Goal: Transaction & Acquisition: Purchase product/service

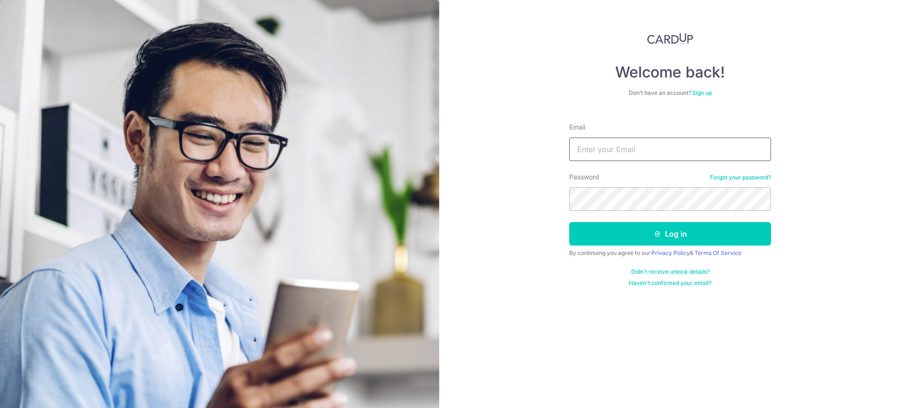
drag, startPoint x: 0, startPoint y: 0, endPoint x: 595, endPoint y: 150, distance: 613.3
click at [595, 150] on input "Email" at bounding box center [670, 149] width 202 height 23
type input "petechua2@gmail.com"
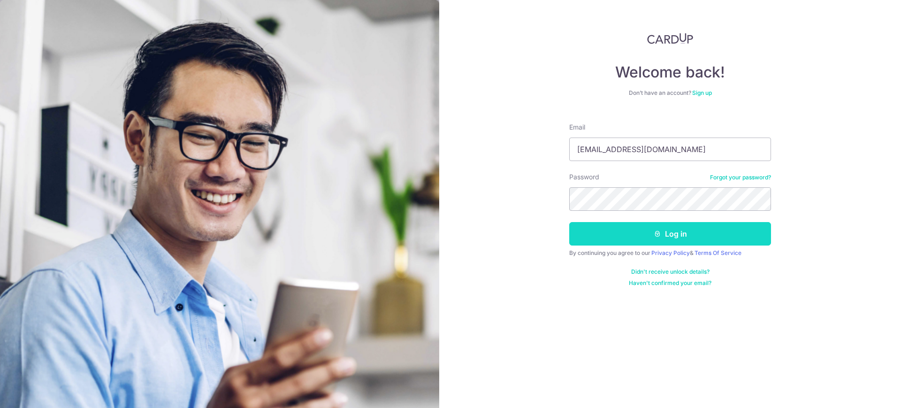
click at [600, 239] on button "Log in" at bounding box center [670, 233] width 202 height 23
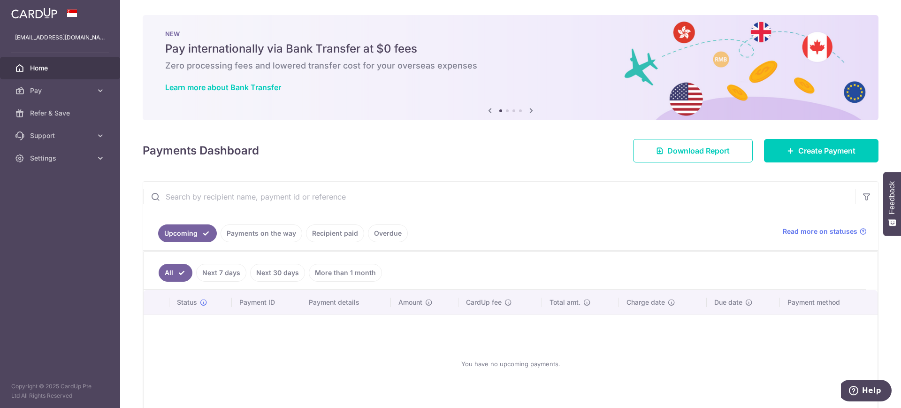
click at [373, 233] on link "Overdue" at bounding box center [388, 233] width 40 height 18
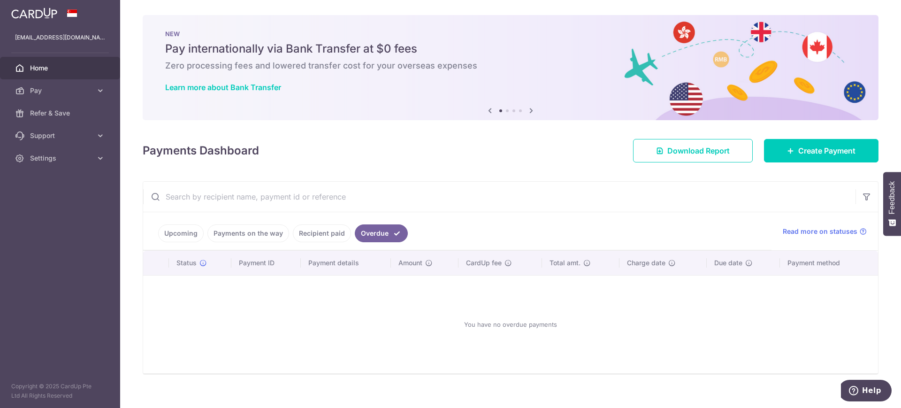
click at [360, 232] on link "Overdue" at bounding box center [381, 233] width 53 height 18
click at [322, 235] on link "Recipient paid" at bounding box center [322, 233] width 58 height 18
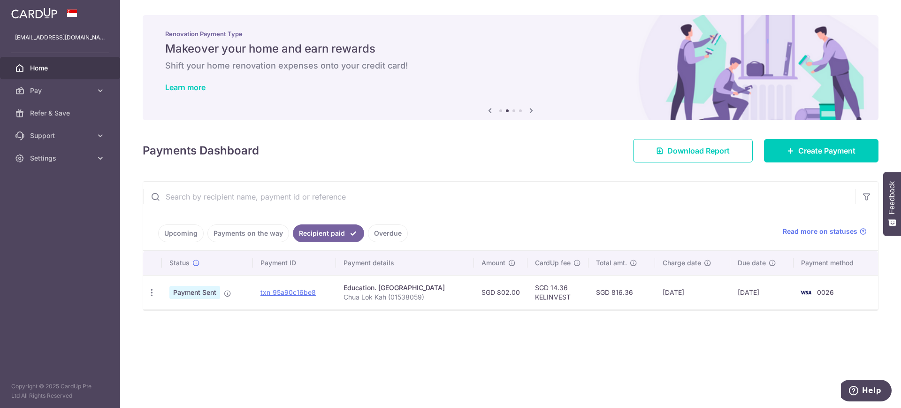
click at [28, 68] on link "Home" at bounding box center [60, 68] width 120 height 23
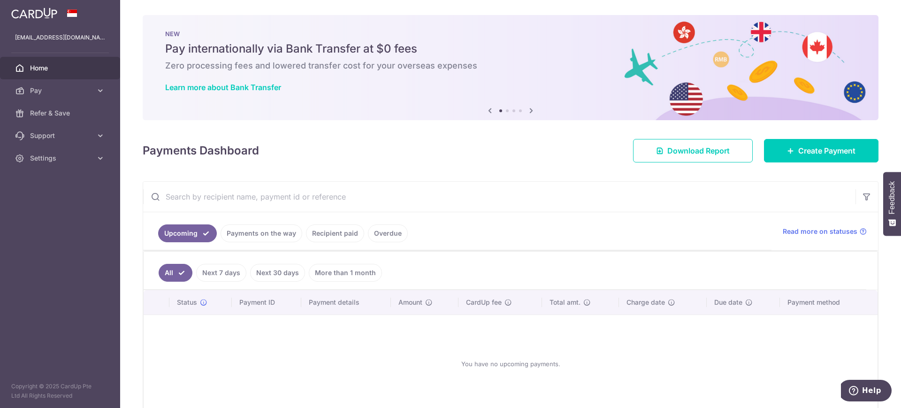
click at [527, 109] on icon at bounding box center [531, 111] width 11 height 12
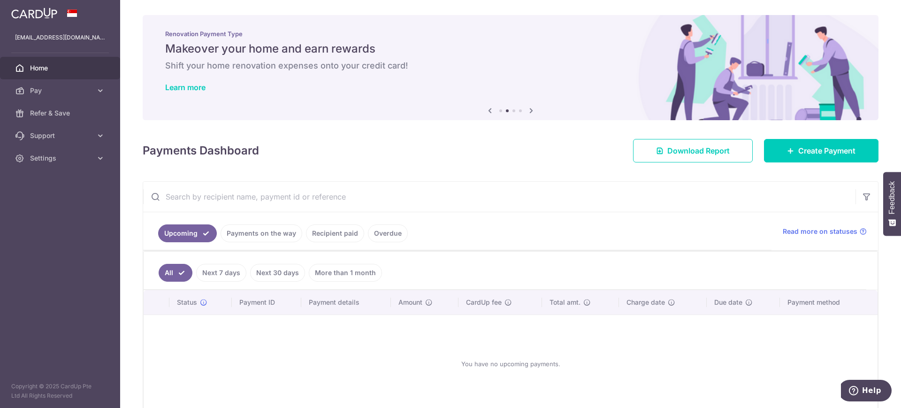
click at [527, 109] on icon at bounding box center [531, 111] width 11 height 12
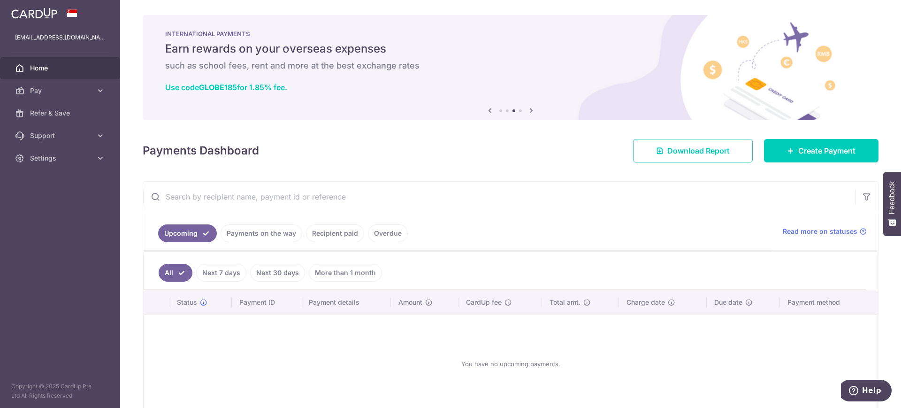
click at [527, 109] on icon at bounding box center [531, 111] width 11 height 12
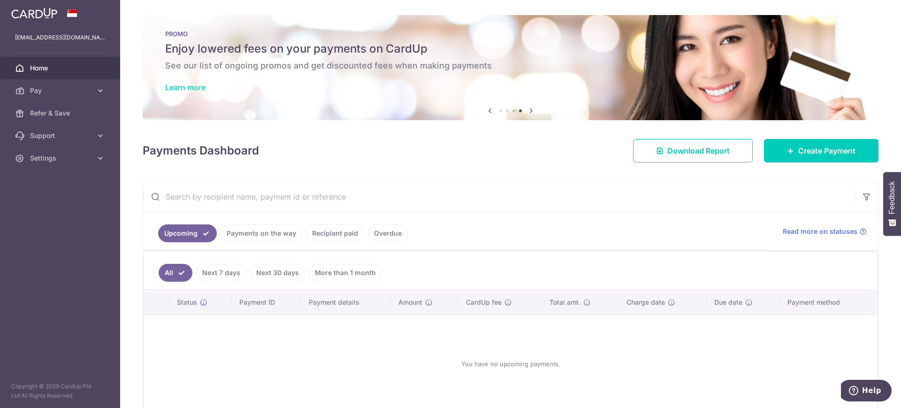
click at [191, 84] on link "Learn more" at bounding box center [185, 87] width 40 height 9
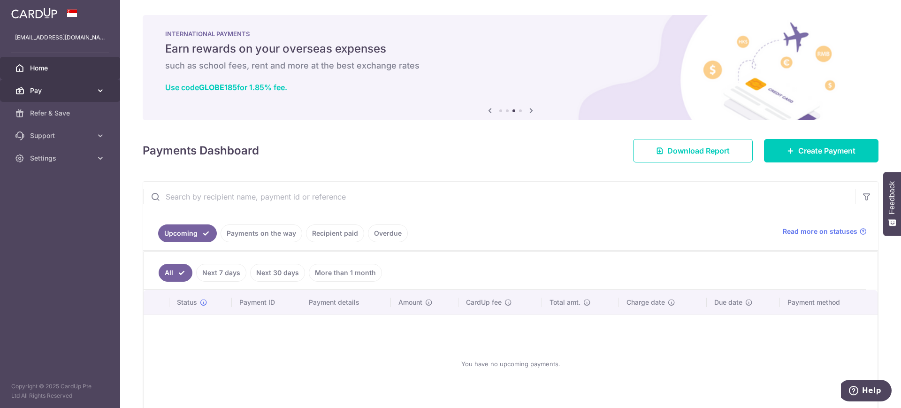
click at [48, 88] on span "Pay" at bounding box center [61, 90] width 62 height 9
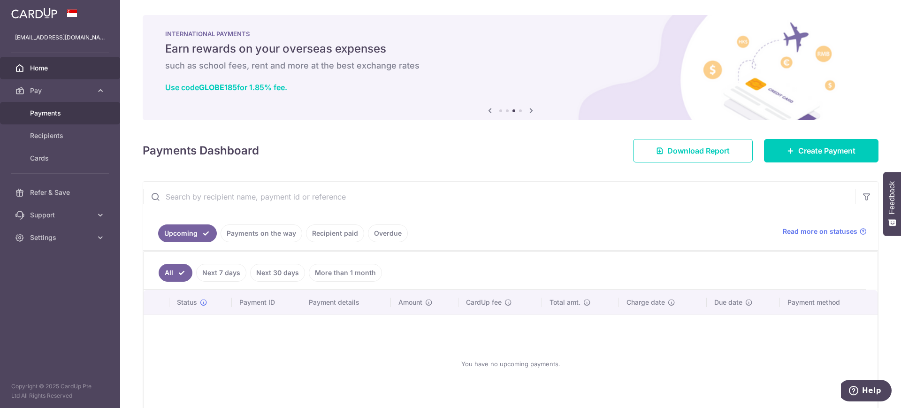
click at [48, 111] on span "Payments" at bounding box center [61, 112] width 62 height 9
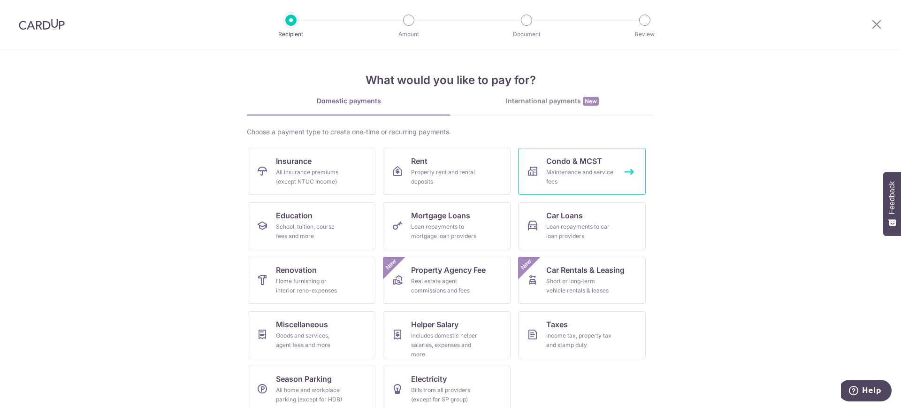
click at [561, 167] on link "Condo & MCST Maintenance and service fees" at bounding box center [582, 171] width 128 height 47
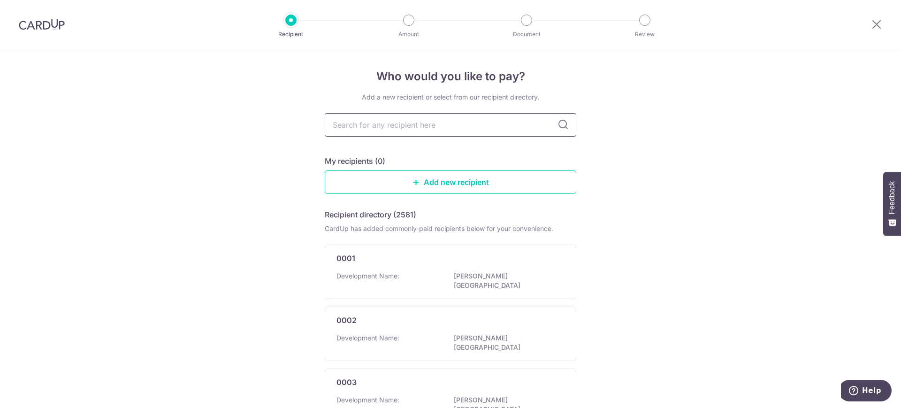
click at [377, 125] on input "text" at bounding box center [451, 124] width 252 height 23
type input "2986"
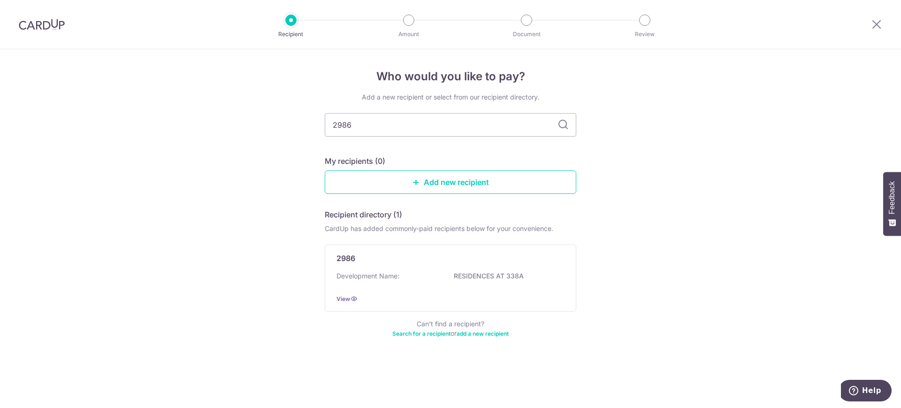
click at [566, 125] on icon at bounding box center [563, 124] width 11 height 11
click at [353, 298] on icon at bounding box center [354, 299] width 8 height 8
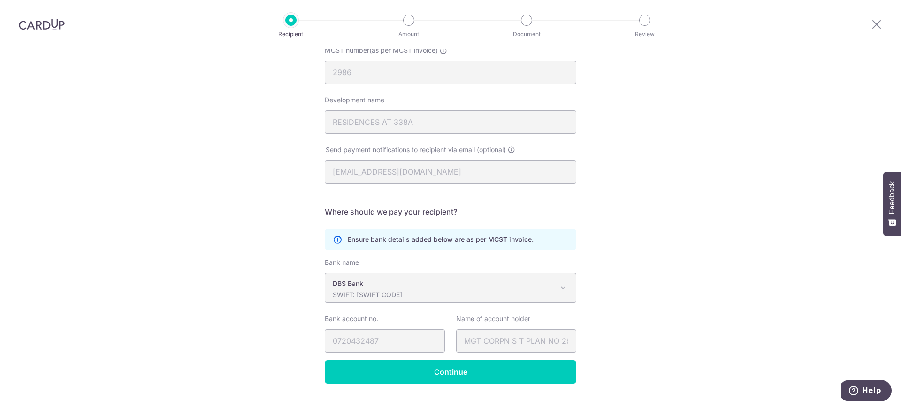
scroll to position [125, 0]
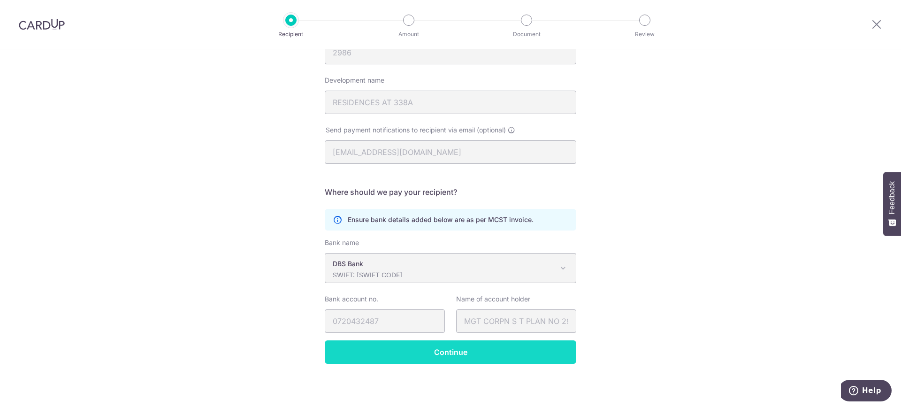
click at [503, 357] on input "Continue" at bounding box center [451, 351] width 252 height 23
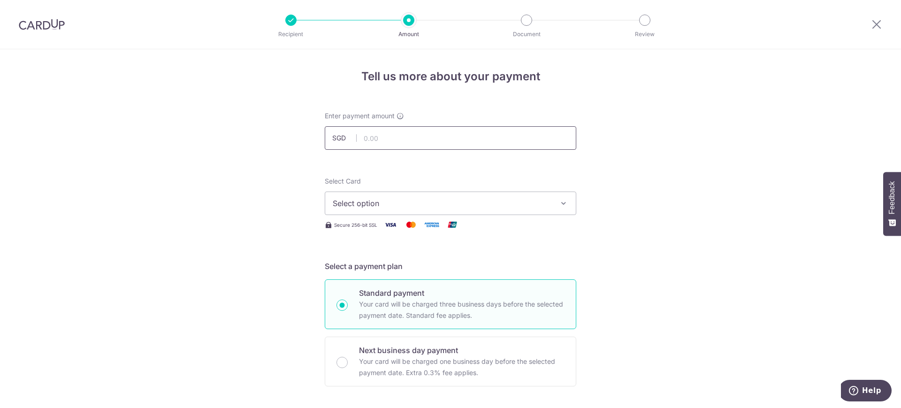
click at [375, 131] on input "text" at bounding box center [451, 137] width 252 height 23
type input "1,800.00"
click at [415, 198] on span "Select option" at bounding box center [442, 203] width 219 height 11
click at [402, 269] on span "**** 0026" at bounding box center [451, 270] width 236 height 11
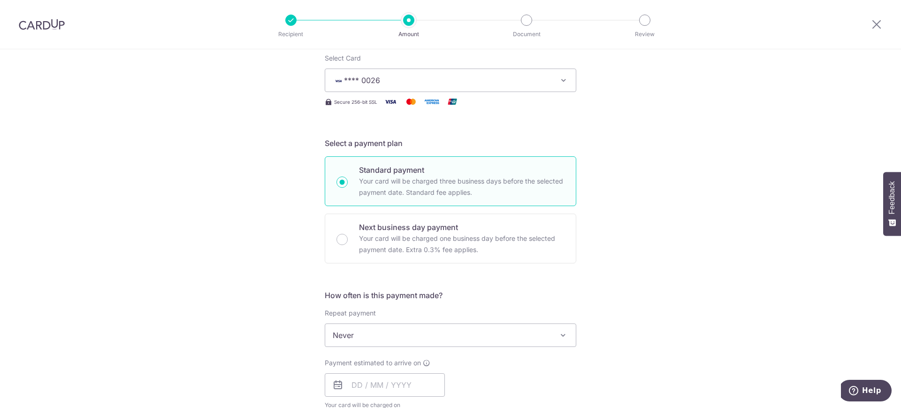
scroll to position [133, 0]
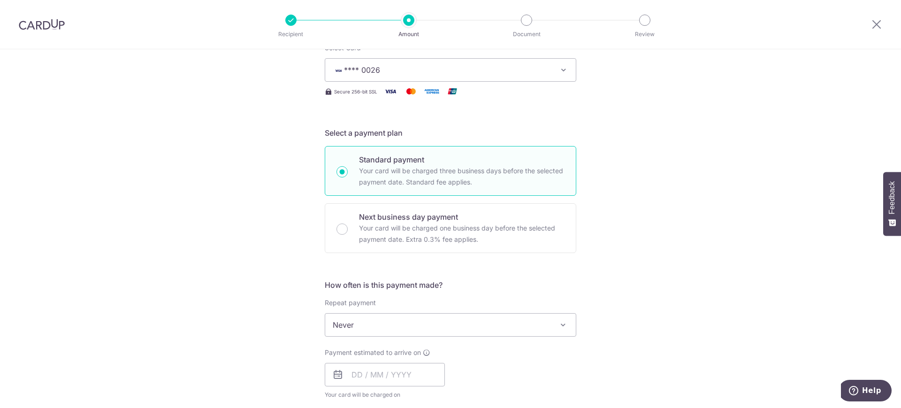
click at [372, 316] on span "Never" at bounding box center [450, 325] width 251 height 23
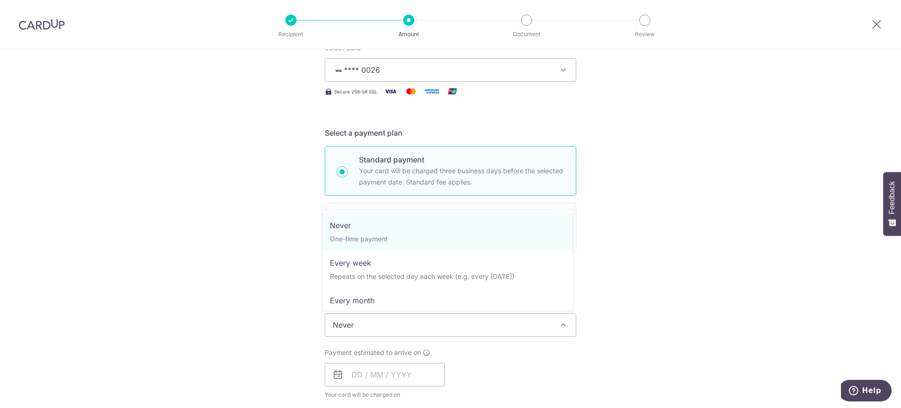
click at [372, 316] on span "Never" at bounding box center [450, 325] width 251 height 23
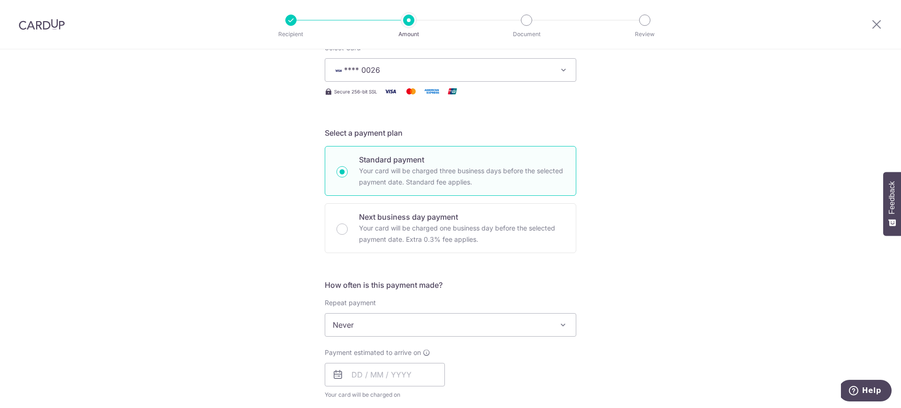
click at [372, 316] on span "Never" at bounding box center [450, 325] width 251 height 23
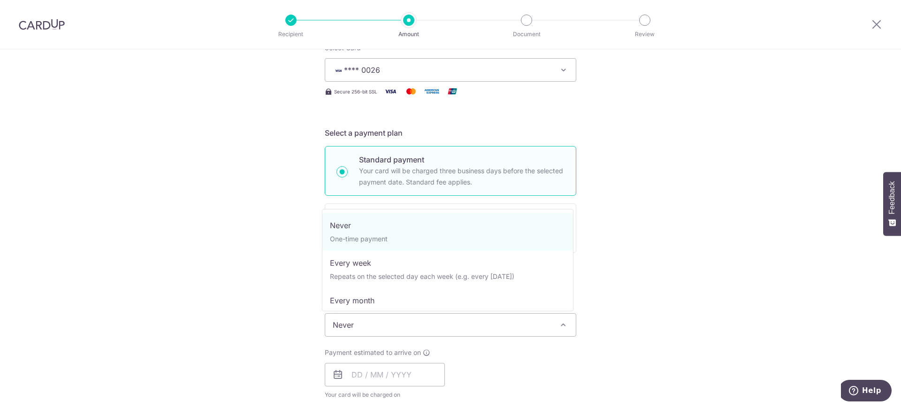
click at [372, 316] on span "Never" at bounding box center [450, 325] width 251 height 23
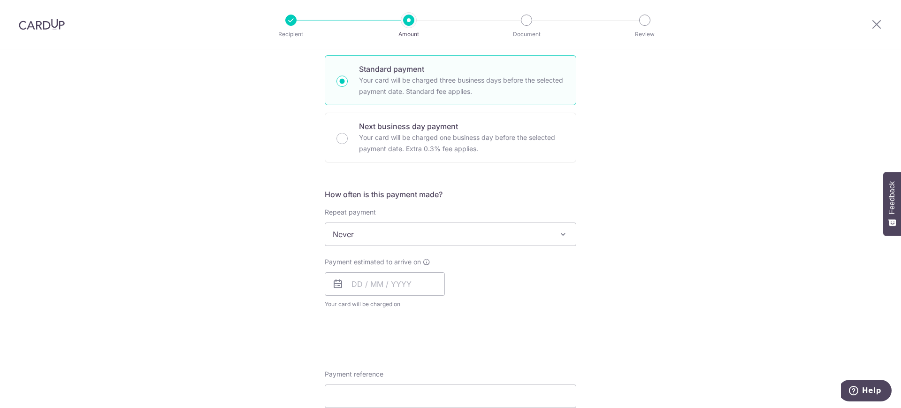
scroll to position [244, 0]
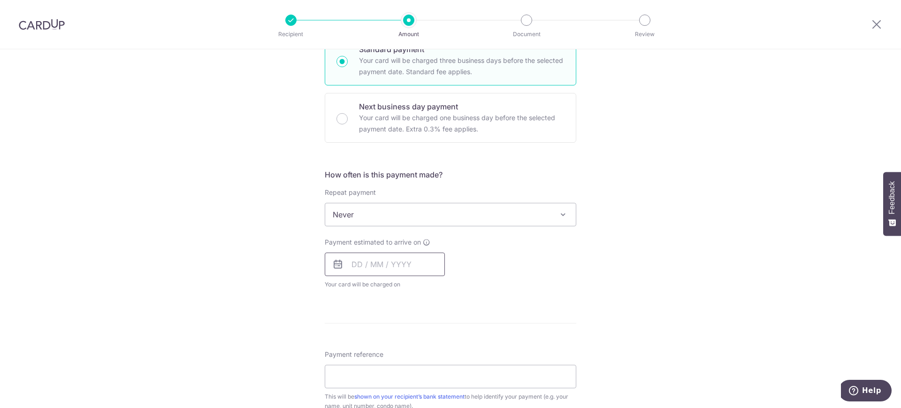
click at [409, 261] on input "text" at bounding box center [385, 264] width 120 height 23
click at [381, 372] on link "14" at bounding box center [381, 368] width 15 height 15
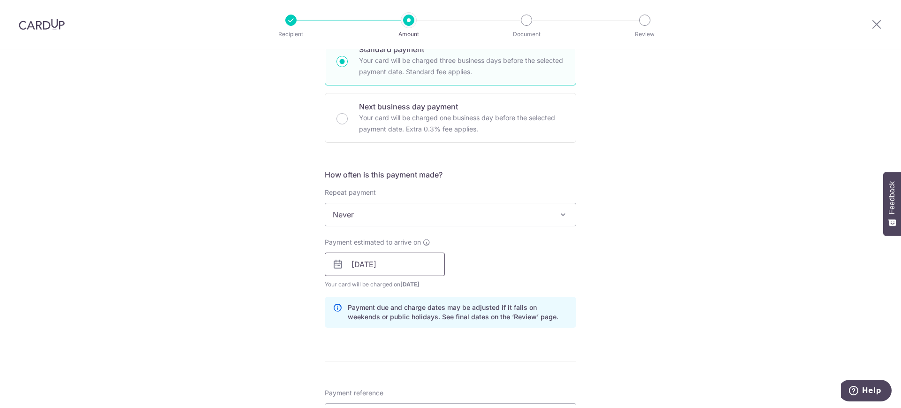
click at [404, 264] on input "14/10/2025" at bounding box center [385, 264] width 120 height 23
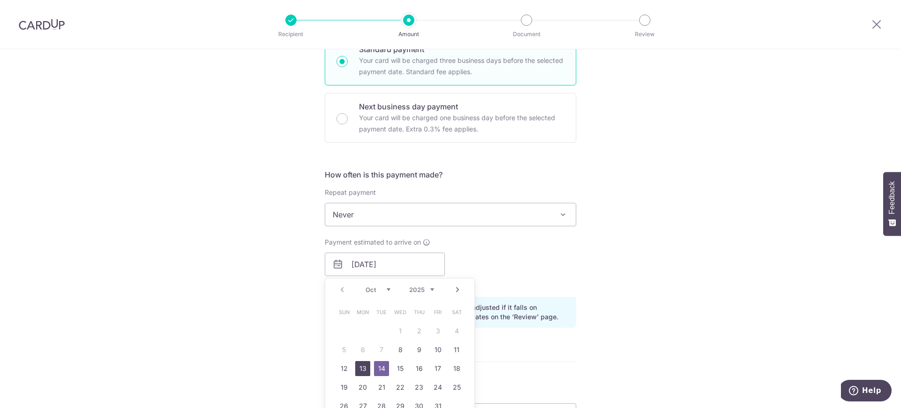
click at [356, 367] on link "13" at bounding box center [362, 368] width 15 height 15
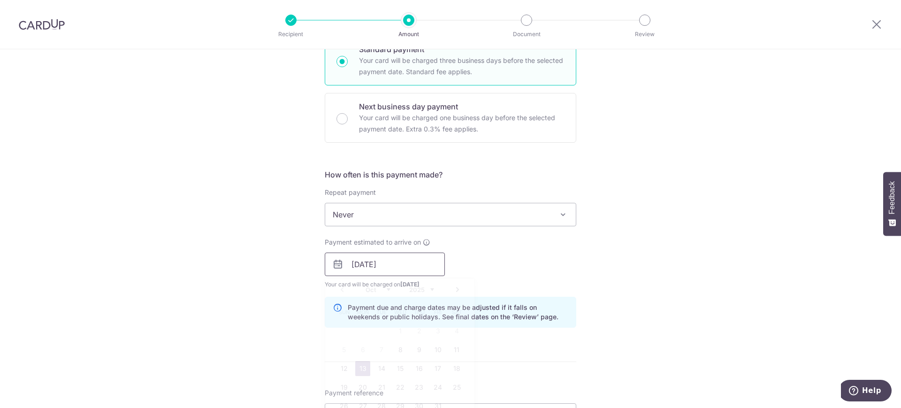
click at [388, 267] on input "13/10/2025" at bounding box center [385, 264] width 120 height 23
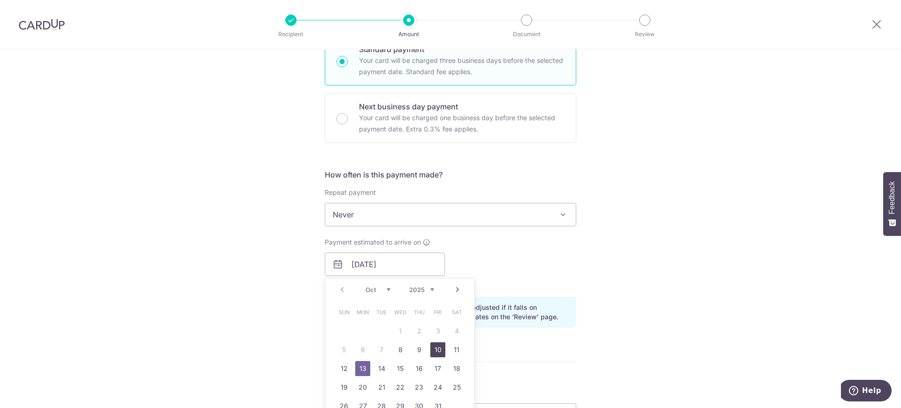
click at [434, 352] on link "10" at bounding box center [437, 349] width 15 height 15
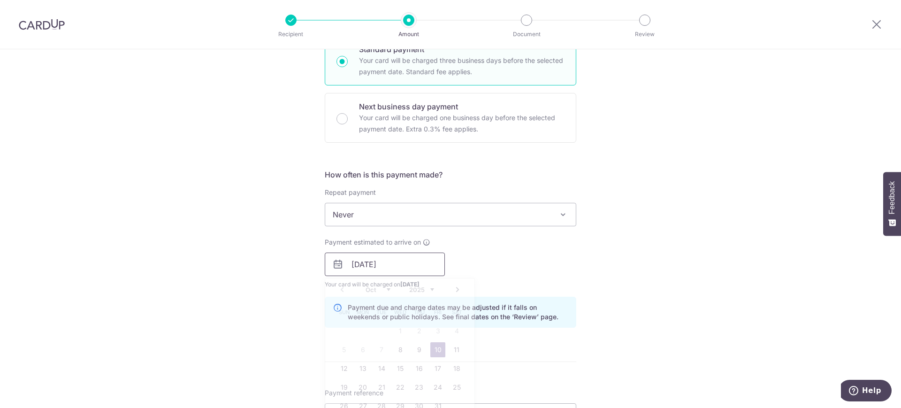
click at [394, 263] on input "10/10/2025" at bounding box center [385, 264] width 120 height 23
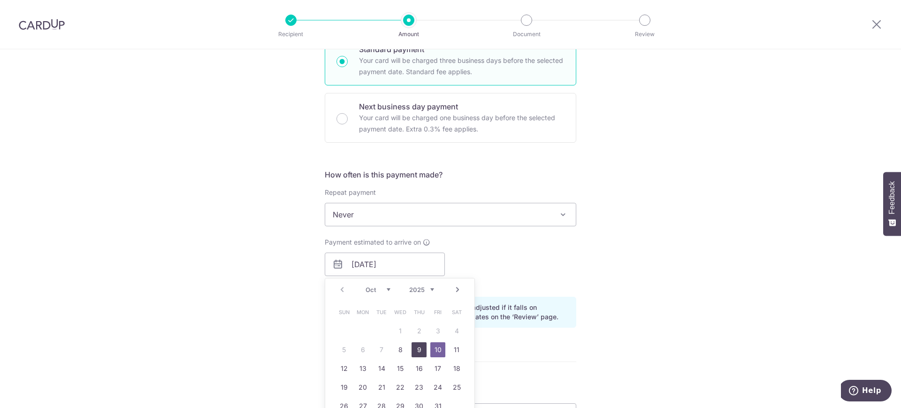
click at [416, 349] on link "9" at bounding box center [419, 349] width 15 height 15
type input "09/10/2025"
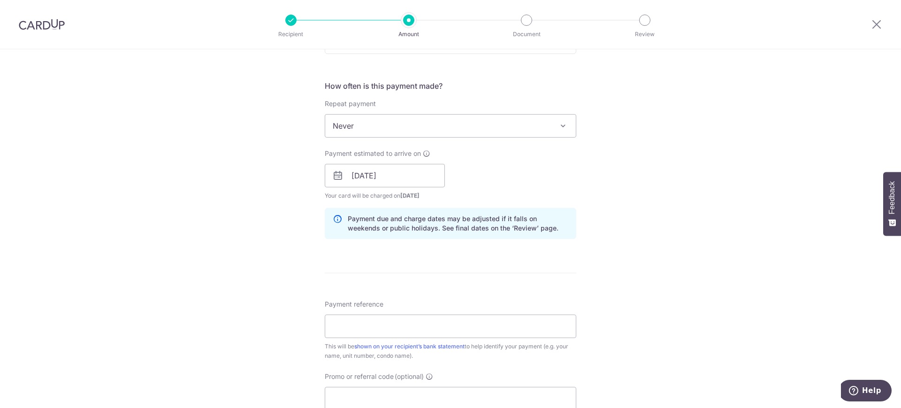
scroll to position [373, 0]
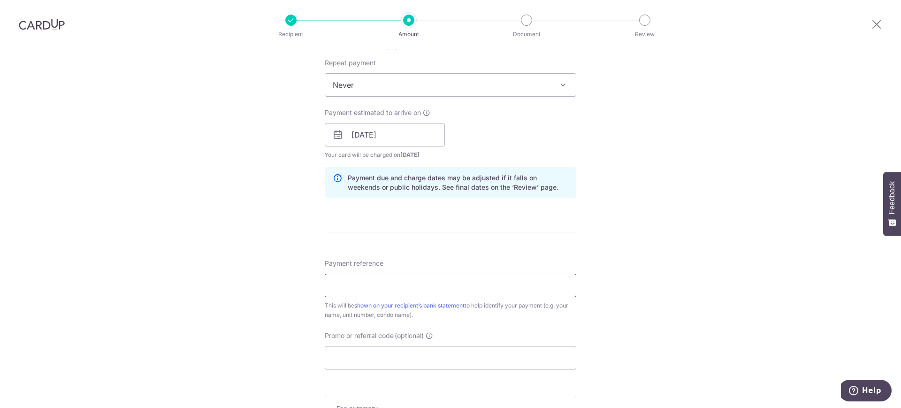
click at [483, 282] on input "Payment reference" at bounding box center [451, 285] width 252 height 23
type input "338-08-04"
click at [462, 356] on input "Promo or referral code (optional)" at bounding box center [451, 357] width 252 height 23
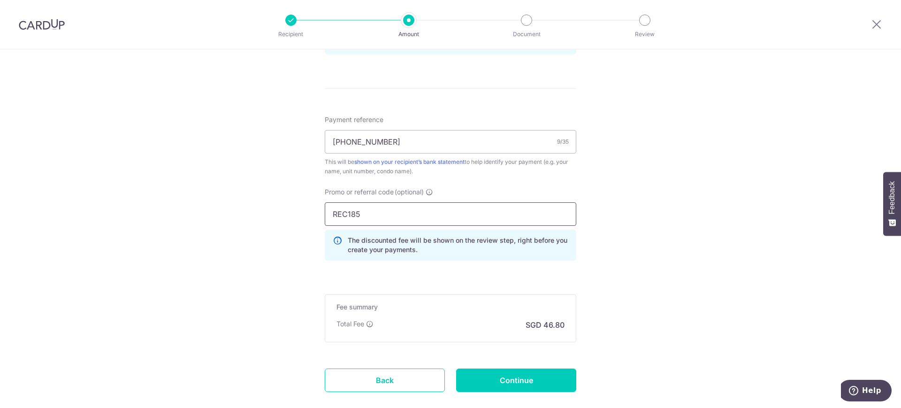
scroll to position [518, 0]
type input "REC185"
drag, startPoint x: 372, startPoint y: 215, endPoint x: 305, endPoint y: 213, distance: 67.6
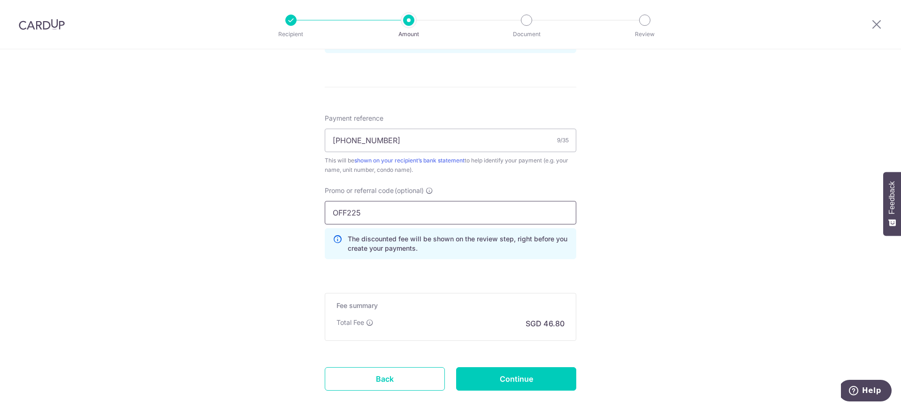
type input "OFF225"
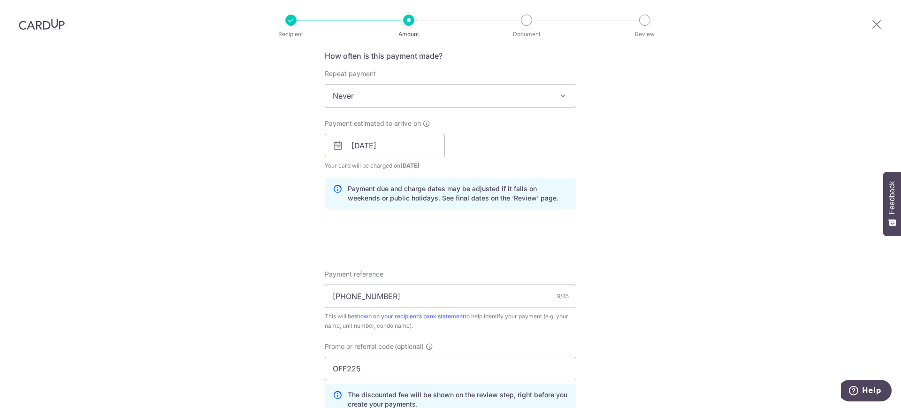
scroll to position [360, 0]
click at [385, 147] on input "09/10/2025" at bounding box center [385, 147] width 120 height 23
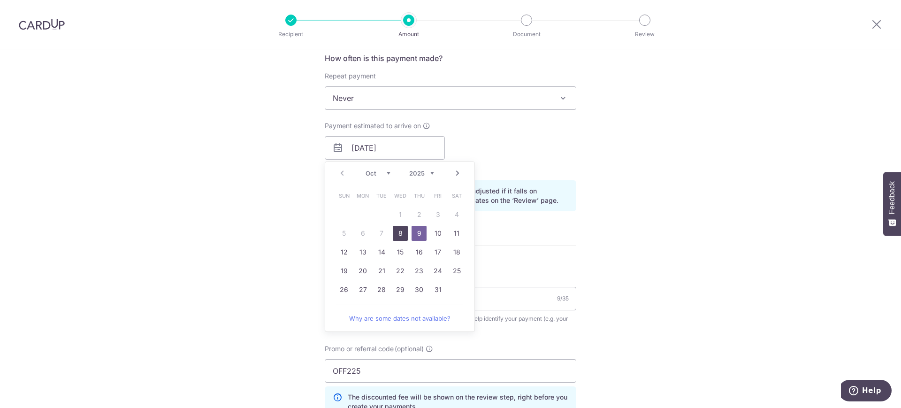
click at [396, 237] on link "8" at bounding box center [400, 233] width 15 height 15
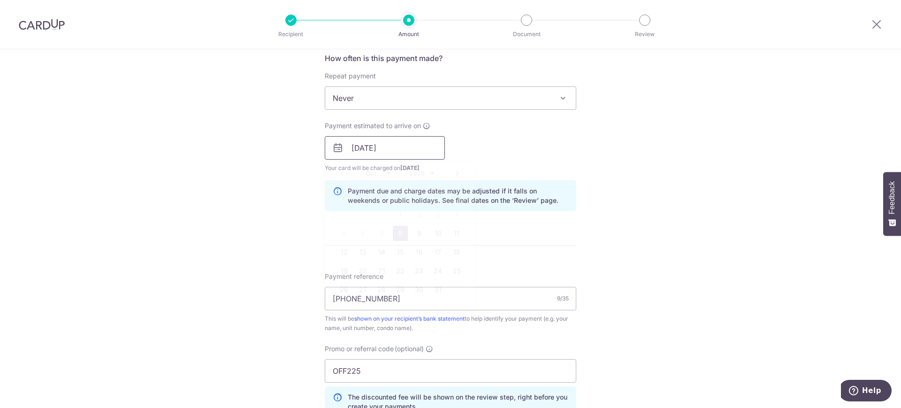
click at [419, 148] on input "08/10/2025" at bounding box center [385, 147] width 120 height 23
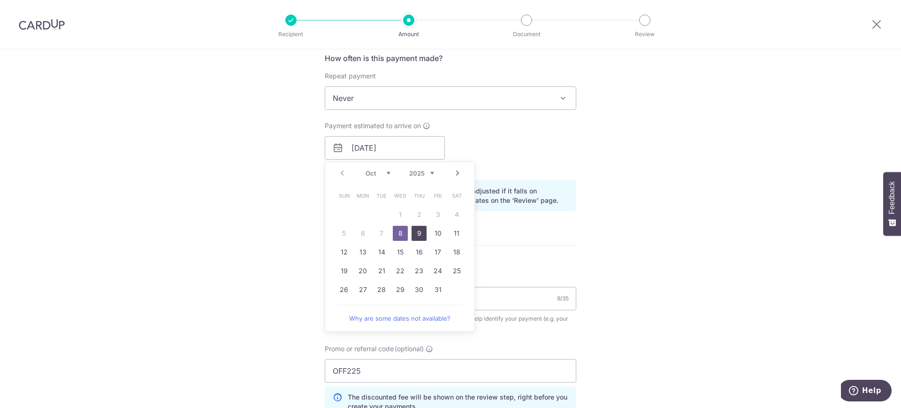
click at [412, 237] on link "9" at bounding box center [419, 233] width 15 height 15
type input "09/10/2025"
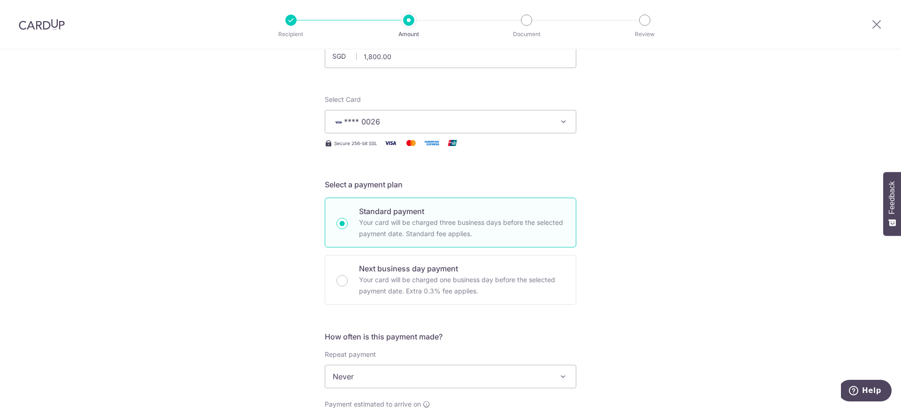
scroll to position [102, 0]
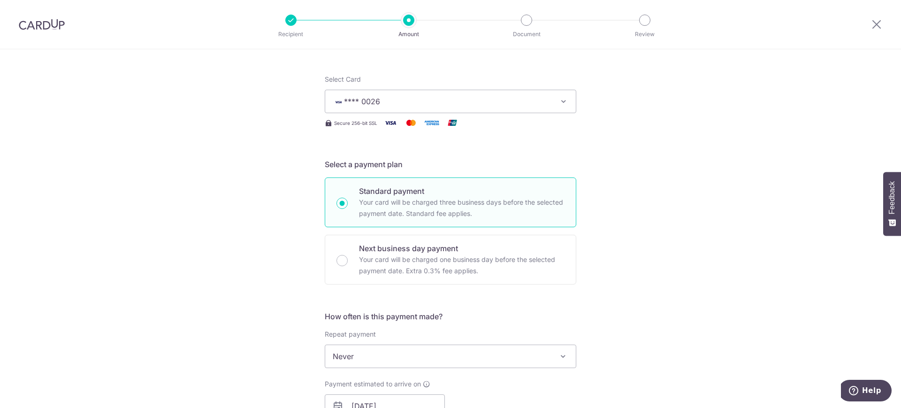
click at [562, 102] on icon "button" at bounding box center [563, 101] width 9 height 9
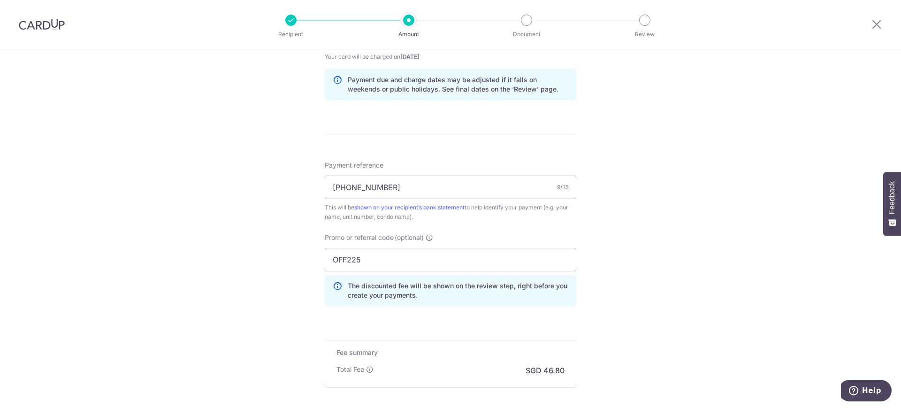
scroll to position [512, 0]
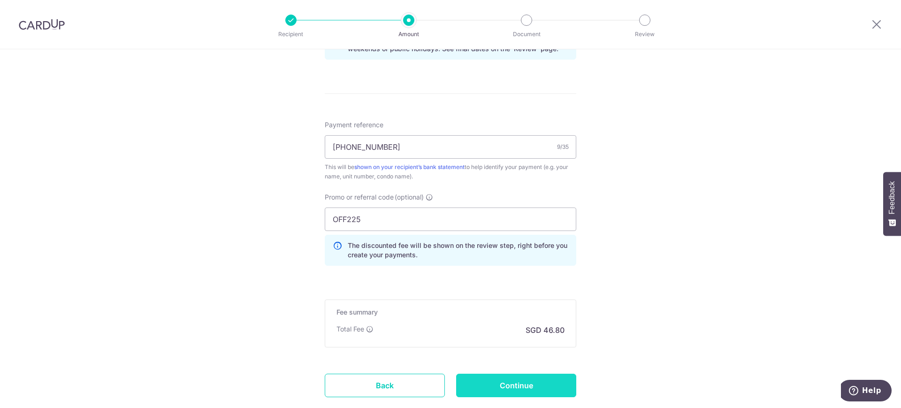
click at [525, 384] on input "Continue" at bounding box center [516, 385] width 120 height 23
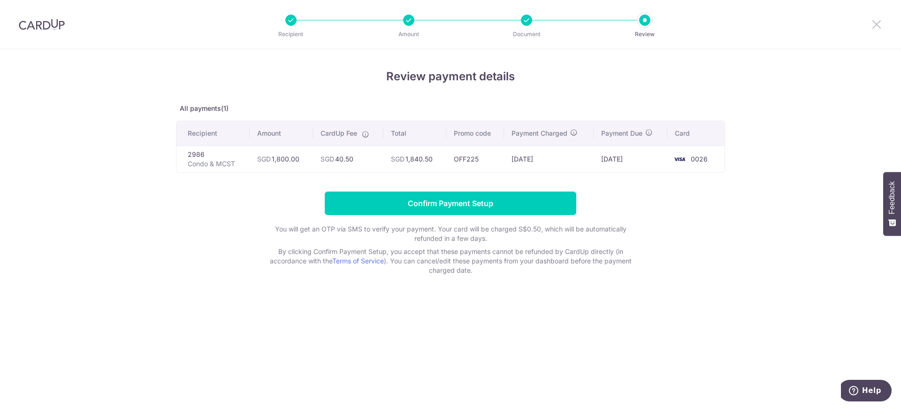
drag, startPoint x: 877, startPoint y: 25, endPoint x: 502, endPoint y: 62, distance: 376.4
click at [877, 25] on icon at bounding box center [876, 24] width 11 height 12
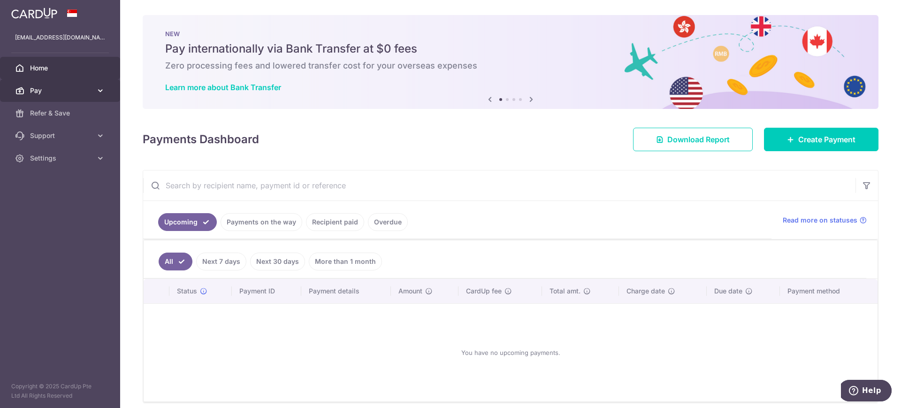
click at [55, 96] on link "Pay" at bounding box center [60, 90] width 120 height 23
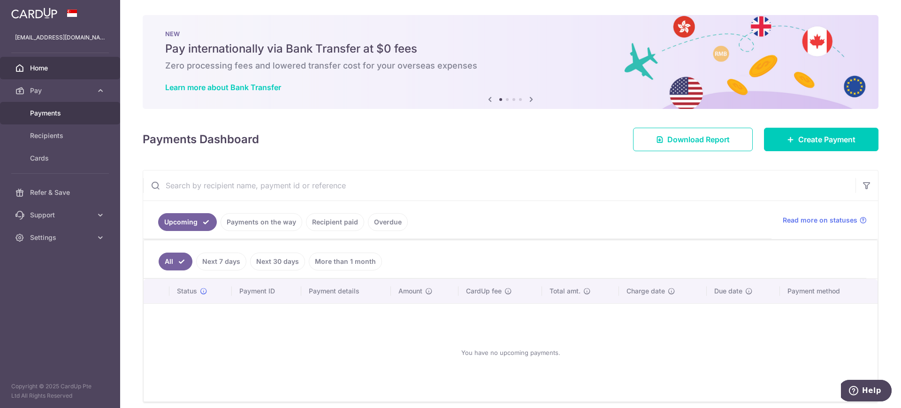
click at [51, 119] on link "Payments" at bounding box center [60, 113] width 120 height 23
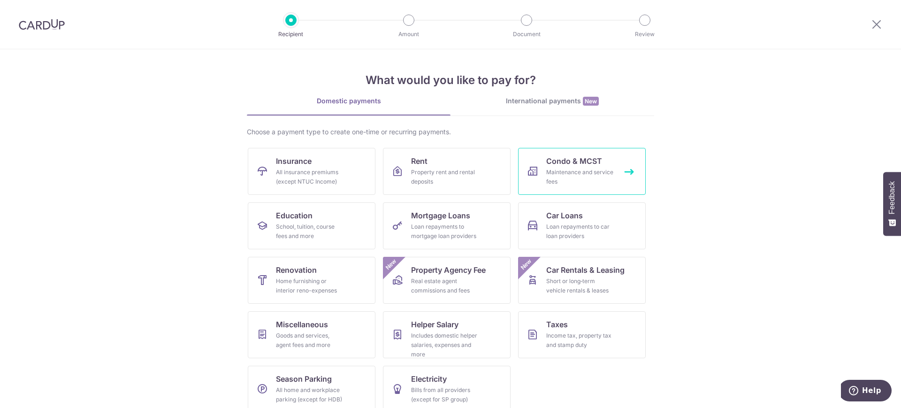
click at [546, 177] on div "Maintenance and service fees" at bounding box center [580, 177] width 68 height 19
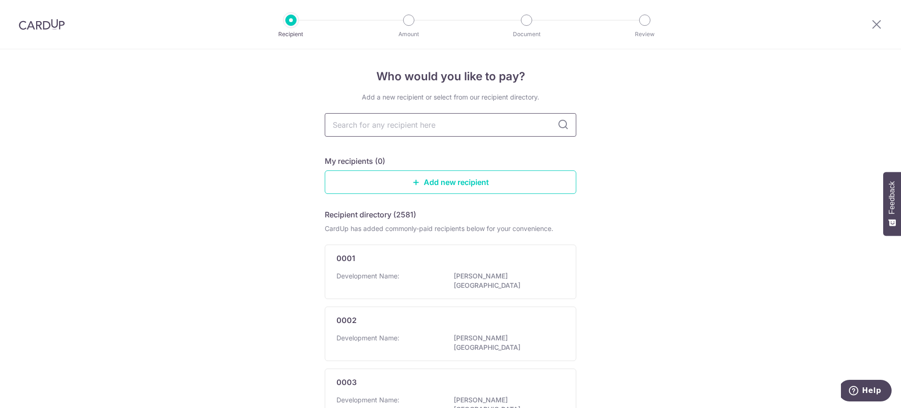
click at [507, 125] on input "text" at bounding box center [451, 124] width 252 height 23
type input "2986"
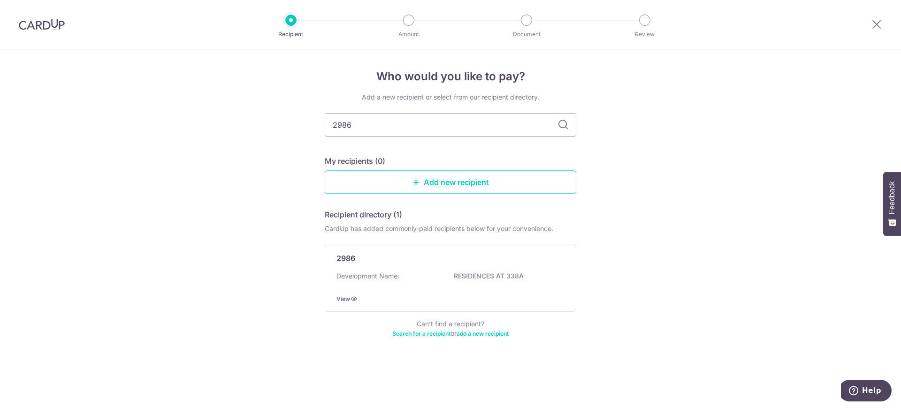
click at [563, 125] on icon at bounding box center [563, 124] width 11 height 11
click at [561, 256] on div "2986 Development Name: RESIDENCES AT 338A View" at bounding box center [451, 278] width 252 height 67
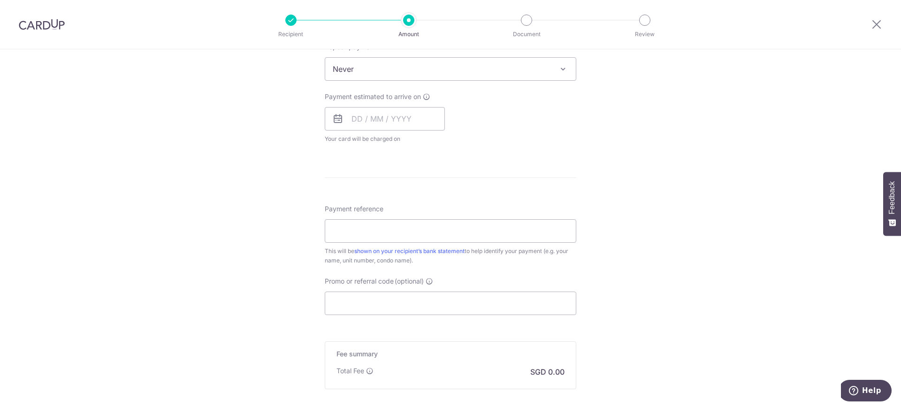
scroll to position [491, 0]
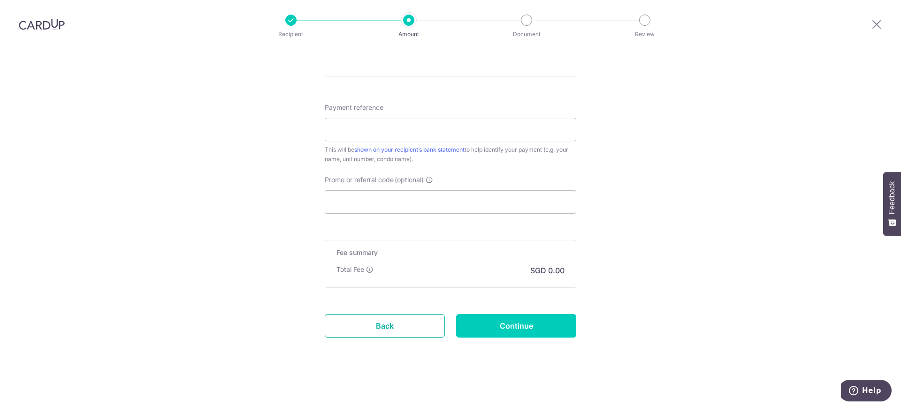
click at [385, 331] on link "Back" at bounding box center [385, 325] width 120 height 23
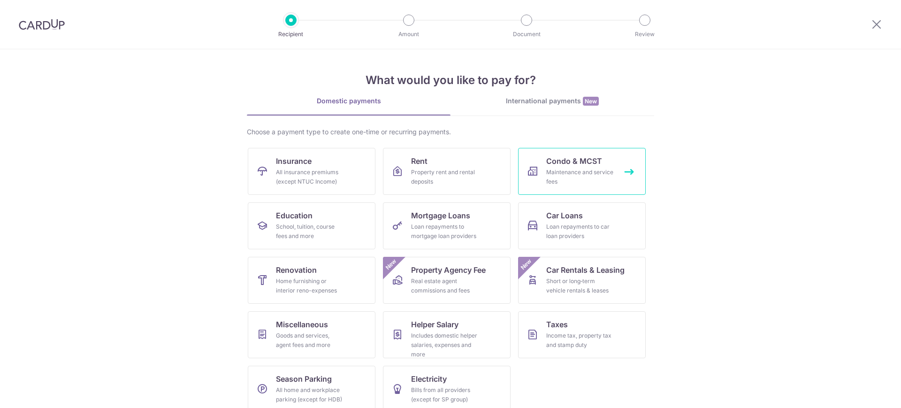
click at [564, 173] on div "Maintenance and service fees" at bounding box center [580, 177] width 68 height 19
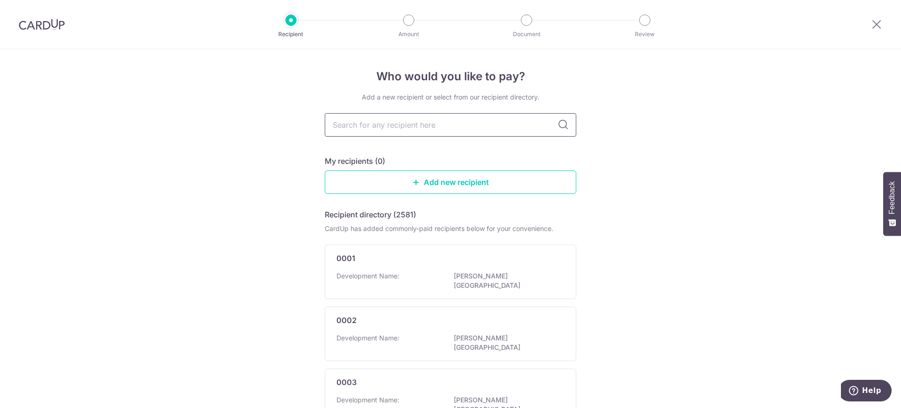
click at [461, 123] on input "text" at bounding box center [451, 124] width 252 height 23
type input "2986"
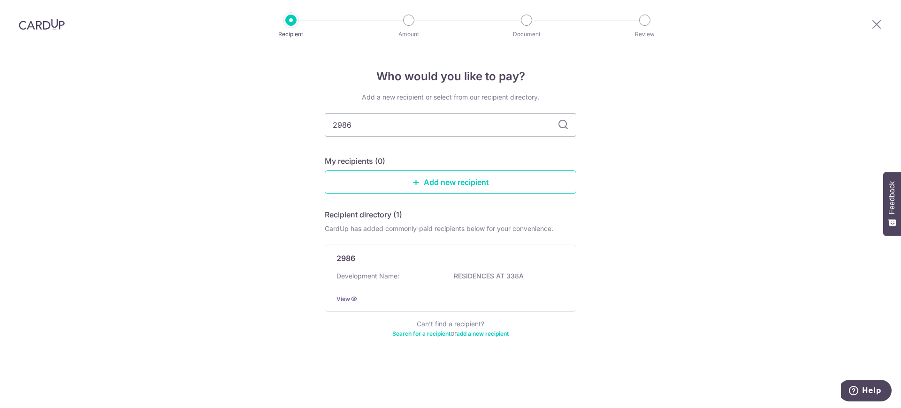
click at [561, 124] on icon at bounding box center [563, 124] width 11 height 11
click at [351, 297] on icon at bounding box center [354, 299] width 8 height 8
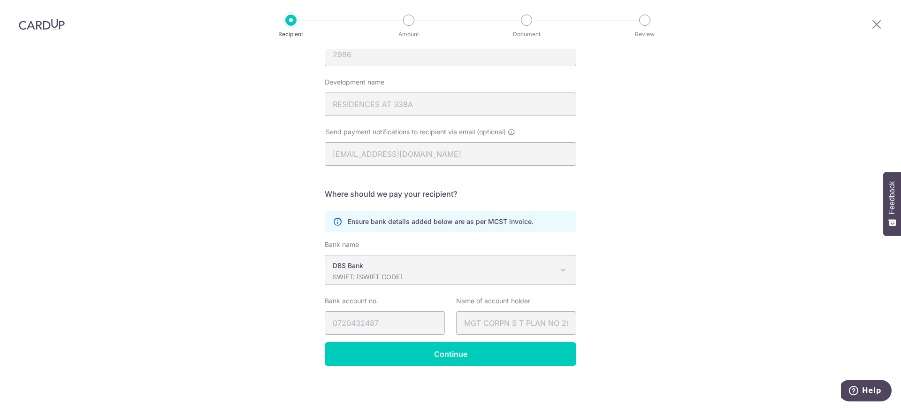
scroll to position [125, 0]
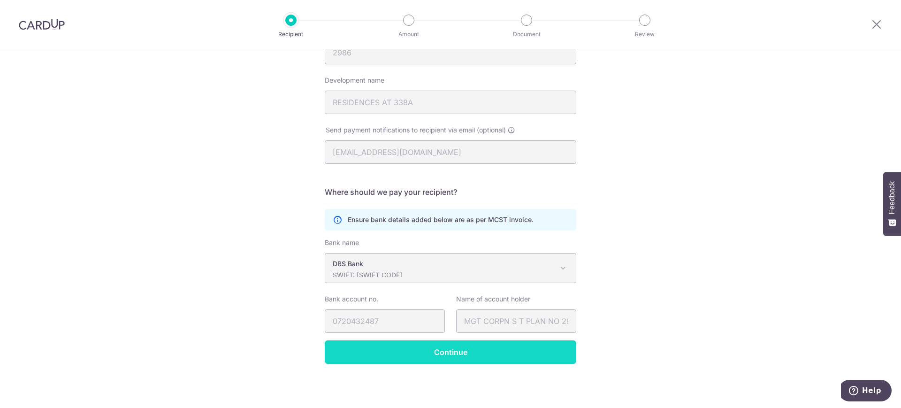
click at [483, 355] on input "Continue" at bounding box center [451, 351] width 252 height 23
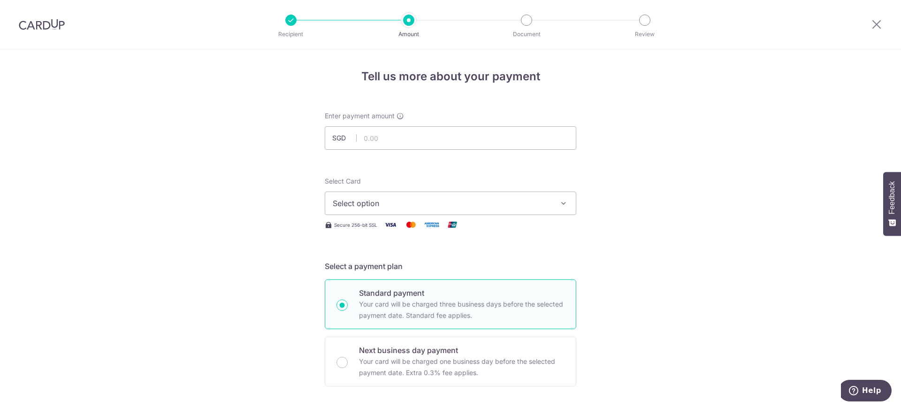
click at [407, 206] on span "Select option" at bounding box center [442, 203] width 219 height 11
click at [403, 266] on span "**** 0026" at bounding box center [451, 270] width 236 height 11
click at [410, 138] on input "text" at bounding box center [451, 137] width 252 height 23
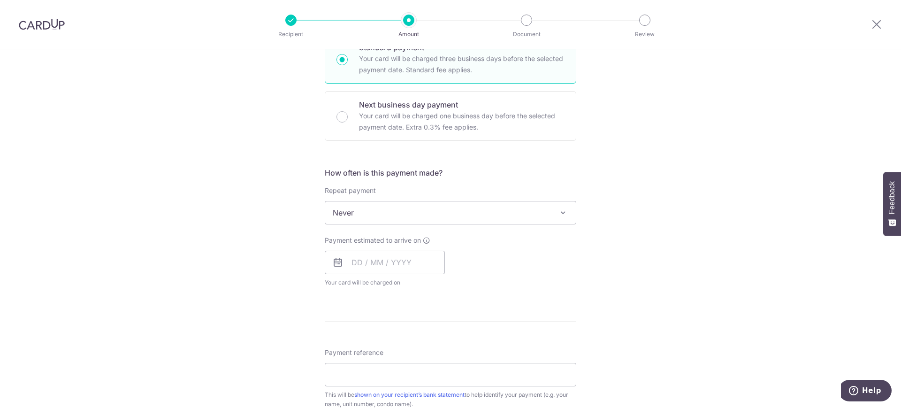
scroll to position [250, 0]
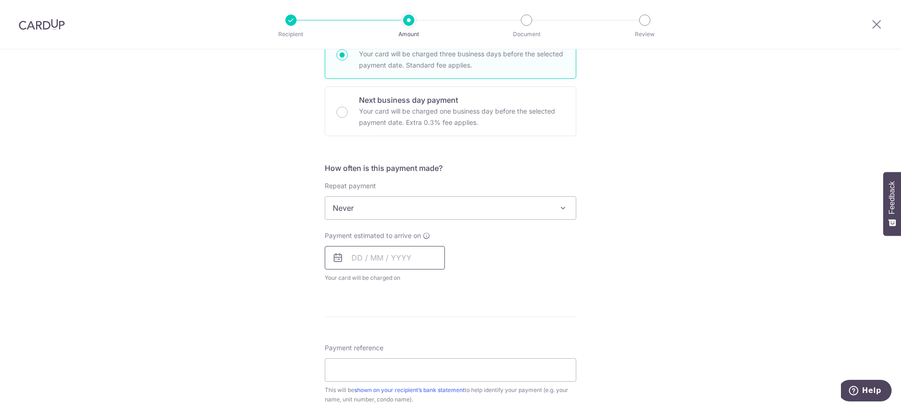
click at [394, 261] on input "text" at bounding box center [385, 257] width 120 height 23
type input "1,800.00"
click at [412, 346] on link "9" at bounding box center [419, 343] width 15 height 15
type input "09/10/2025"
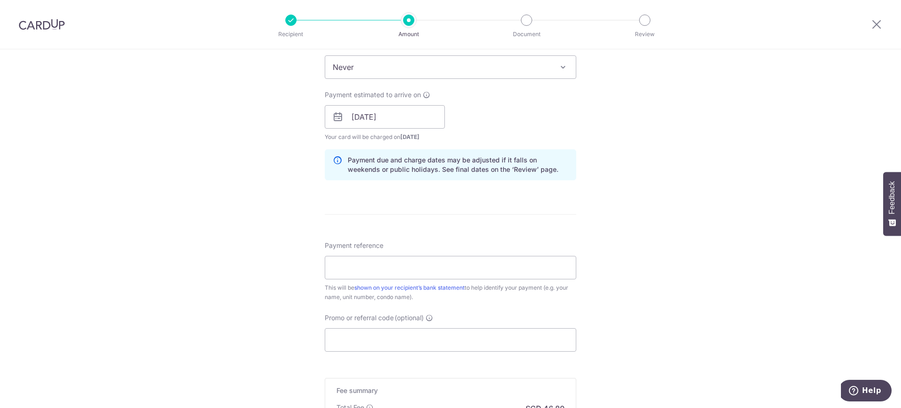
scroll to position [426, 0]
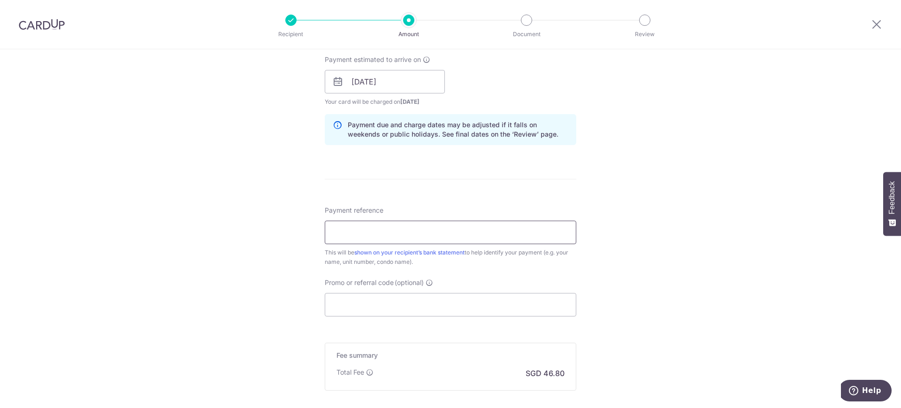
click at [368, 230] on input "Payment reference" at bounding box center [451, 232] width 252 height 23
type input "338-08-04"
click at [391, 306] on input "Promo or referral code (optional)" at bounding box center [451, 304] width 252 height 23
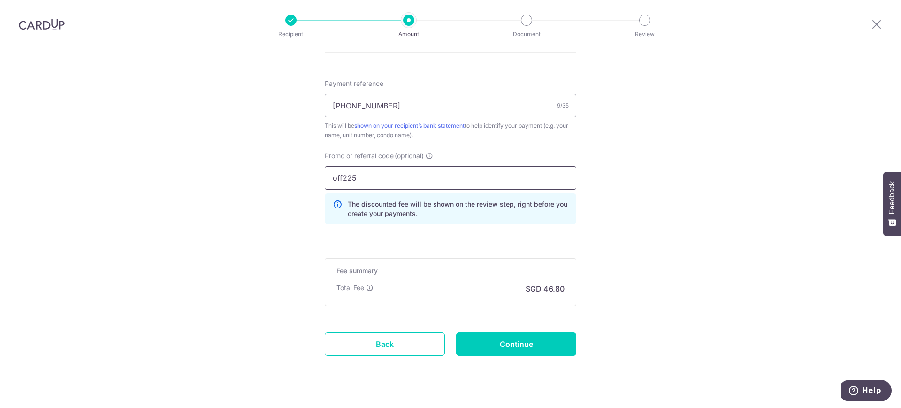
scroll to position [571, 0]
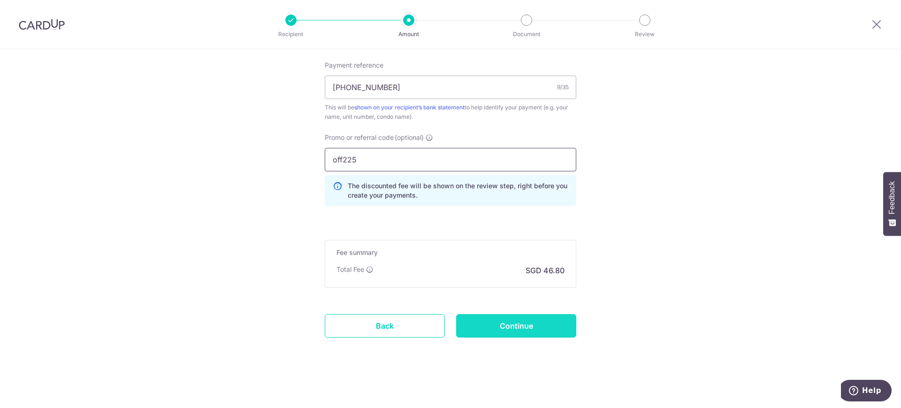
type input "off225"
click at [545, 328] on input "Continue" at bounding box center [516, 325] width 120 height 23
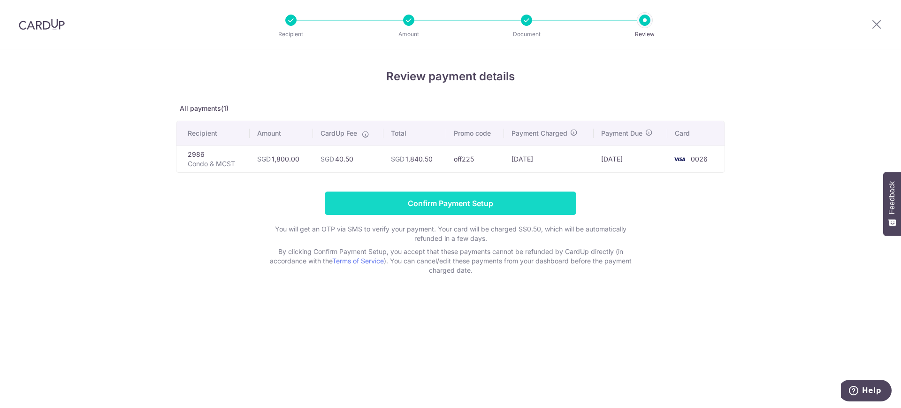
click at [489, 204] on input "Confirm Payment Setup" at bounding box center [451, 203] width 252 height 23
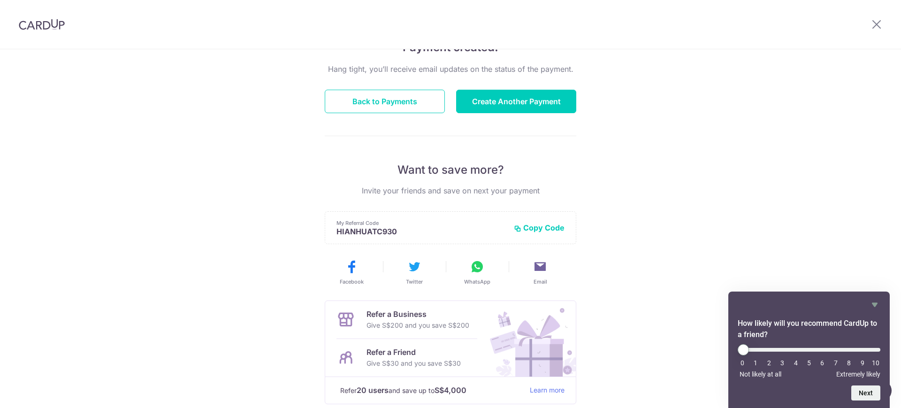
scroll to position [103, 0]
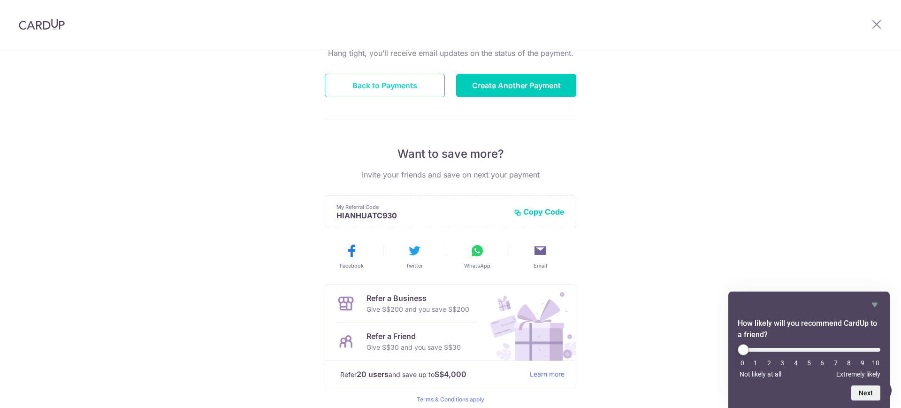
click at [396, 88] on button "Back to Payments" at bounding box center [385, 85] width 120 height 23
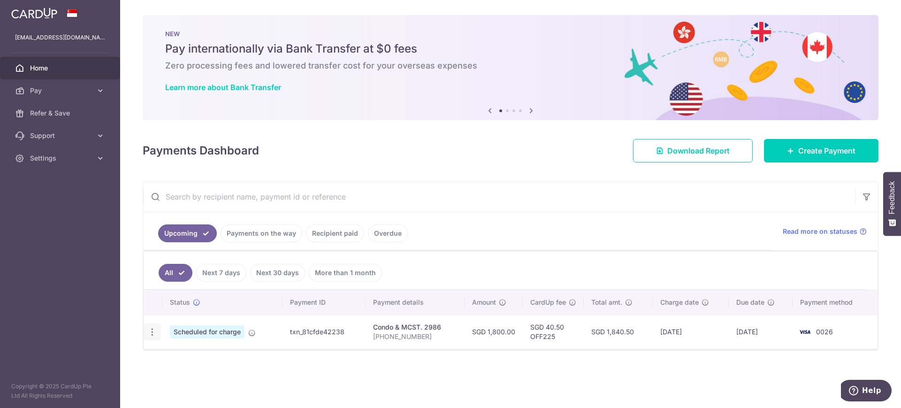
click at [149, 333] on icon "button" at bounding box center [152, 332] width 10 height 10
click at [318, 331] on td "txn_81cfde42238" at bounding box center [324, 332] width 83 height 34
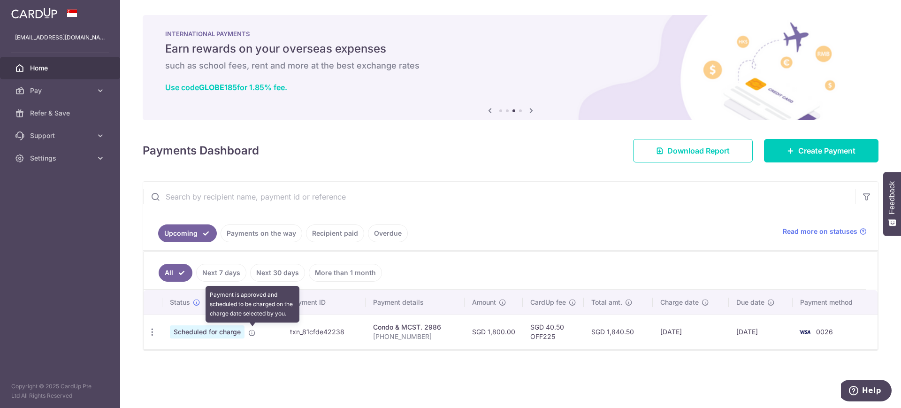
click at [253, 331] on icon at bounding box center [252, 333] width 8 height 8
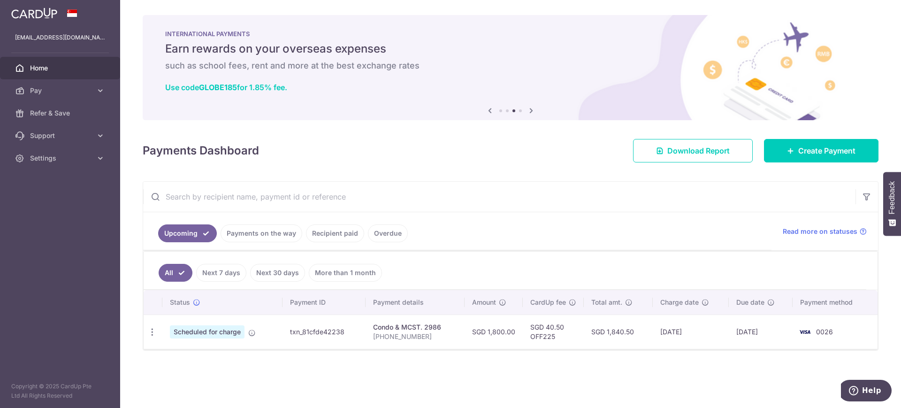
click at [278, 363] on div "× Pause Schedule Pause all future payments in this series Pause just this one p…" at bounding box center [510, 204] width 781 height 408
click at [39, 162] on span "Settings" at bounding box center [61, 157] width 62 height 9
click at [44, 204] on span "Logout" at bounding box center [61, 203] width 62 height 9
